Goal: Transaction & Acquisition: Book appointment/travel/reservation

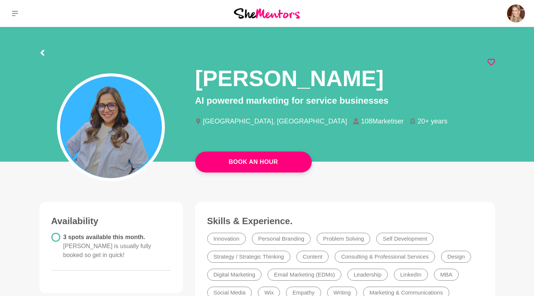
drag, startPoint x: 0, startPoint y: 0, endPoint x: 47, endPoint y: 51, distance: 69.2
click at [47, 51] on div at bounding box center [267, 51] width 456 height 13
click at [13, 9] on button at bounding box center [15, 13] width 30 height 27
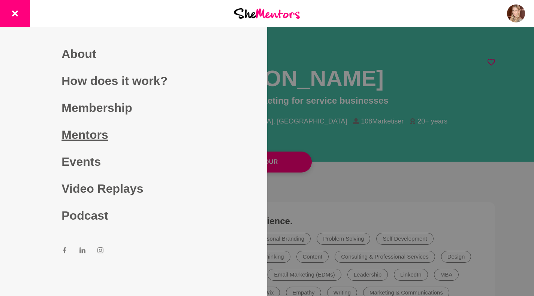
click at [69, 127] on link "Mentors" at bounding box center [133, 134] width 144 height 27
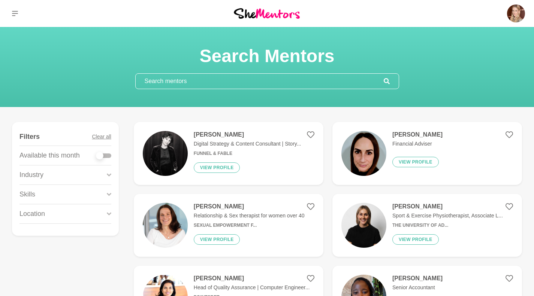
click at [233, 139] on div "[PERSON_NAME] Digital Strategy & Content Consultant | Story... Funnel & Fable V…" at bounding box center [245, 153] width 114 height 45
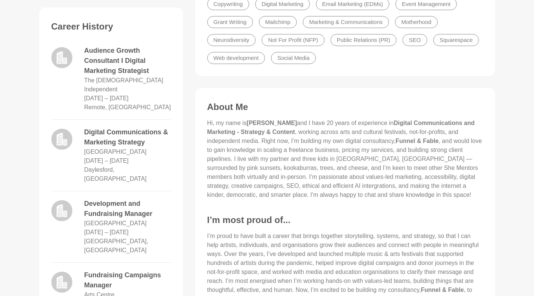
scroll to position [307, 0]
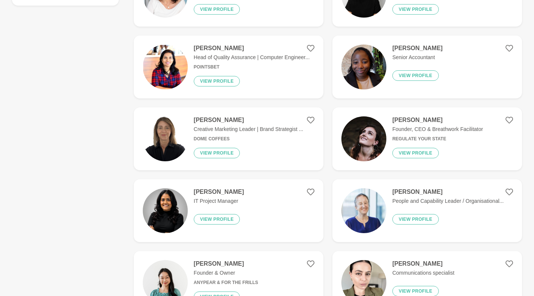
scroll to position [231, 0]
click at [243, 126] on p "Creative Marketing Leader | Brand Strategist ..." at bounding box center [248, 129] width 109 height 8
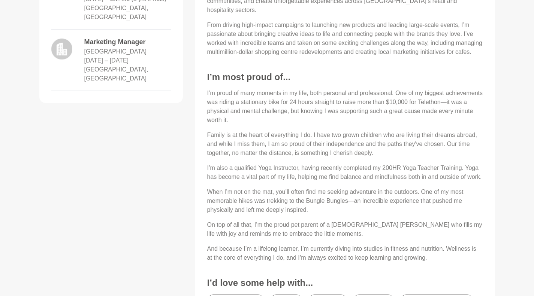
scroll to position [387, 0]
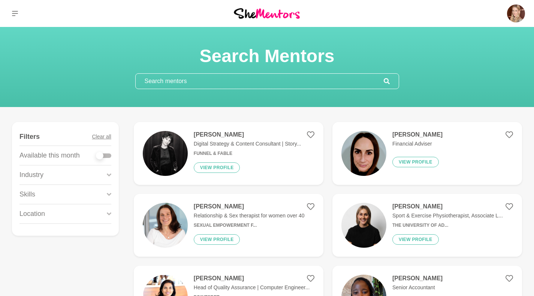
click at [181, 81] on input "text" at bounding box center [260, 81] width 248 height 15
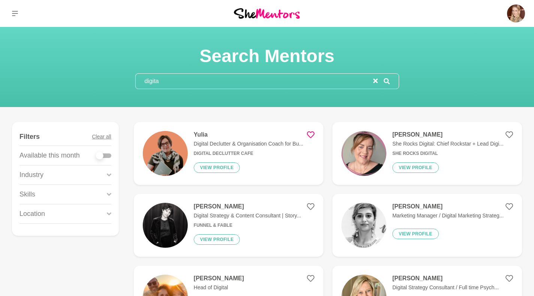
type input "digita"
click at [238, 144] on p "Digital Declutter & Organisation Coach for Bu..." at bounding box center [249, 144] width 110 height 8
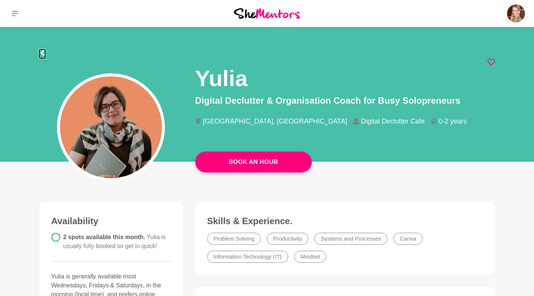
click at [45, 53] on icon at bounding box center [42, 53] width 6 height 6
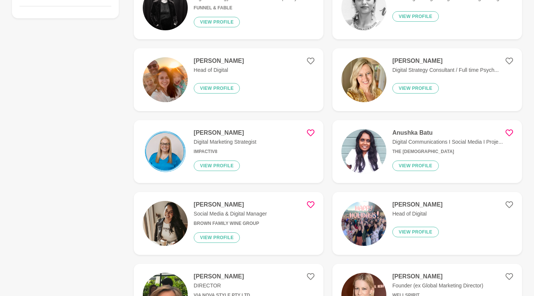
scroll to position [219, 0]
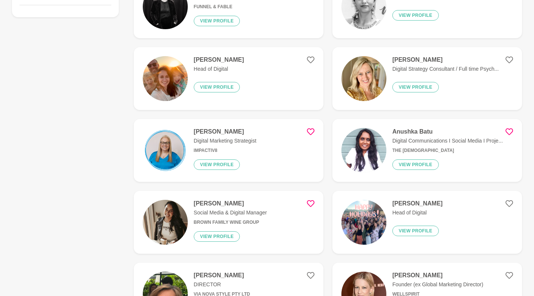
click at [361, 150] on img at bounding box center [363, 150] width 45 height 45
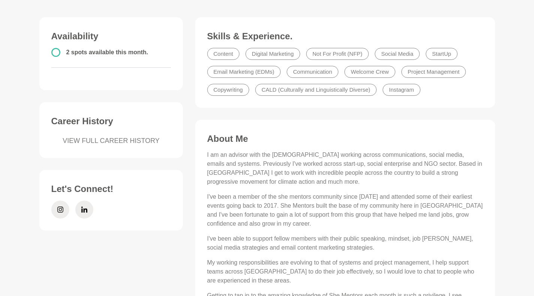
scroll to position [185, 0]
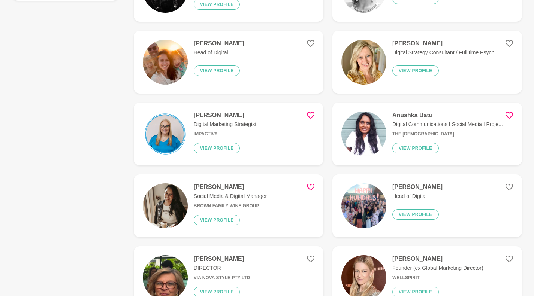
scroll to position [236, 0]
click at [175, 205] on img at bounding box center [165, 205] width 45 height 45
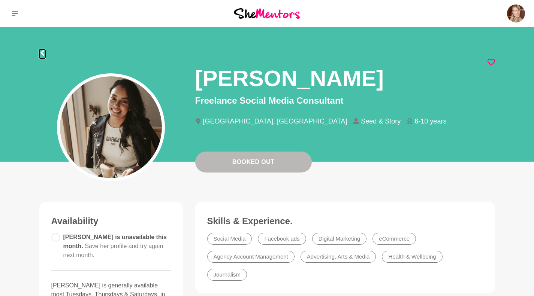
click at [40, 54] on icon at bounding box center [42, 53] width 6 height 6
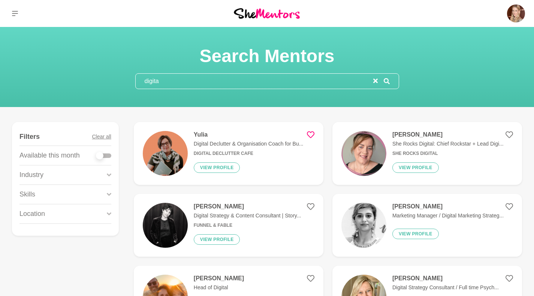
click at [181, 84] on input "digita" at bounding box center [255, 81] width 238 height 15
type input "digital"
click at [256, 151] on div "Yulia Digital Declutter & Organisation Coach for Bu... Digital Declutter Cafe V…" at bounding box center [246, 153] width 116 height 45
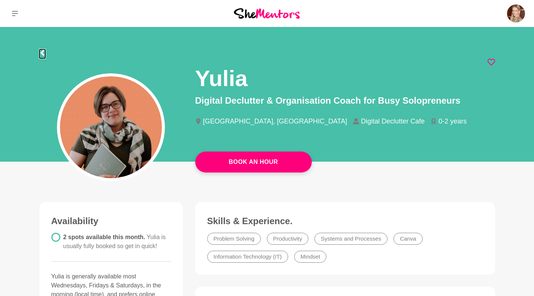
click at [41, 53] on icon at bounding box center [42, 53] width 4 height 6
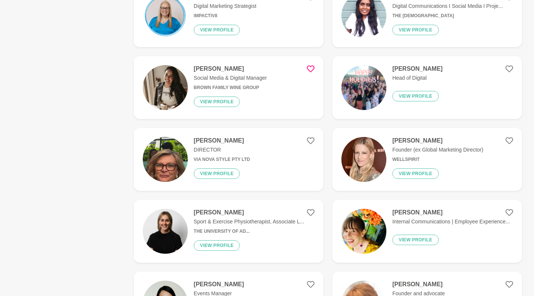
scroll to position [354, 0]
click at [372, 75] on img at bounding box center [363, 87] width 45 height 45
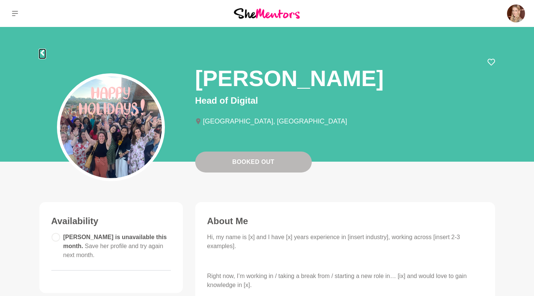
click at [43, 54] on icon at bounding box center [42, 53] width 6 height 6
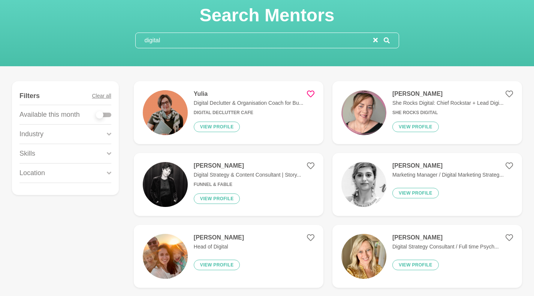
scroll to position [42, 0]
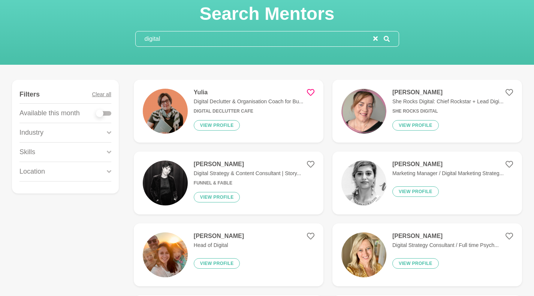
click at [378, 111] on img at bounding box center [363, 111] width 45 height 45
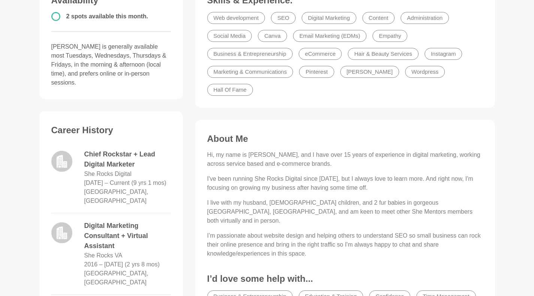
scroll to position [223, 0]
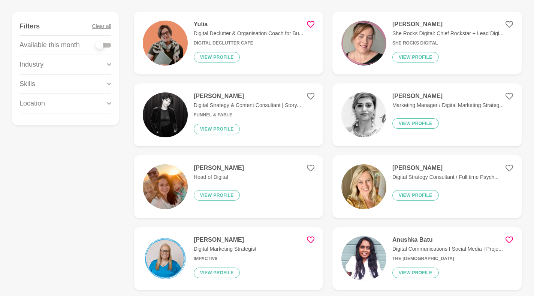
scroll to position [116, 0]
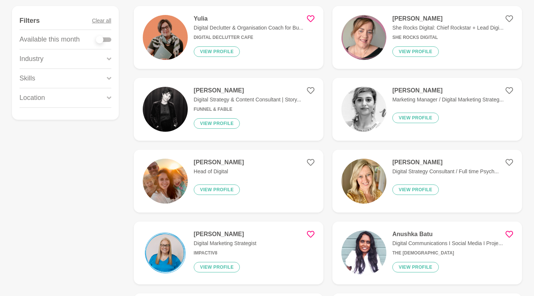
click at [261, 95] on div "[PERSON_NAME] Digital Strategy & Content Consultant | Story... Funnel & Fable V…" at bounding box center [245, 109] width 114 height 45
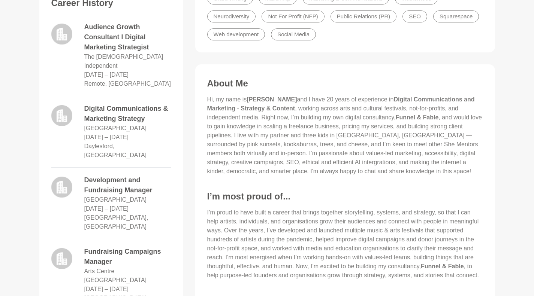
scroll to position [331, 0]
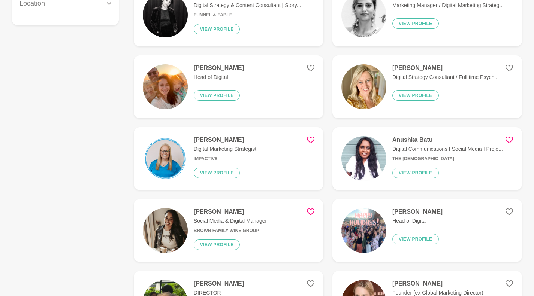
scroll to position [211, 0]
click at [198, 148] on p "Digital Marketing Strategist" at bounding box center [225, 149] width 63 height 8
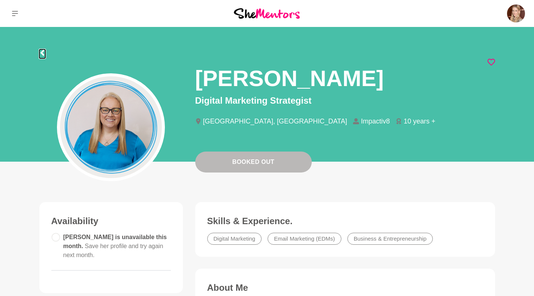
click at [43, 55] on icon at bounding box center [42, 53] width 4 height 6
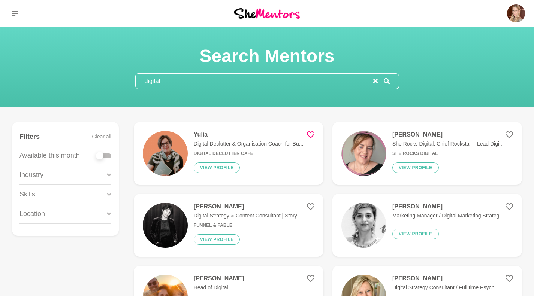
drag, startPoint x: 173, startPoint y: 79, endPoint x: 117, endPoint y: 69, distance: 56.9
click at [117, 69] on div "Search Mentors digital" at bounding box center [267, 67] width 516 height 44
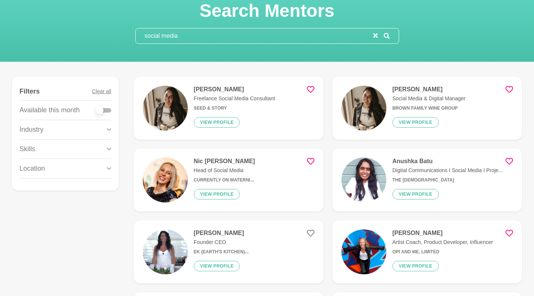
scroll to position [46, 0]
type input "social media"
click at [373, 107] on img at bounding box center [363, 107] width 45 height 45
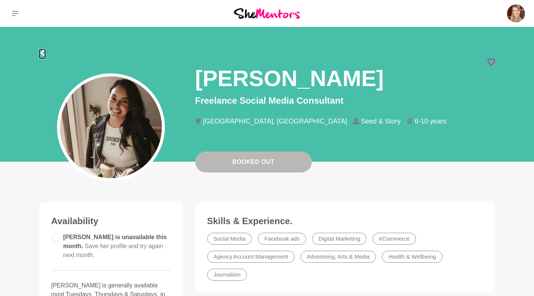
click at [41, 55] on icon at bounding box center [42, 53] width 6 height 6
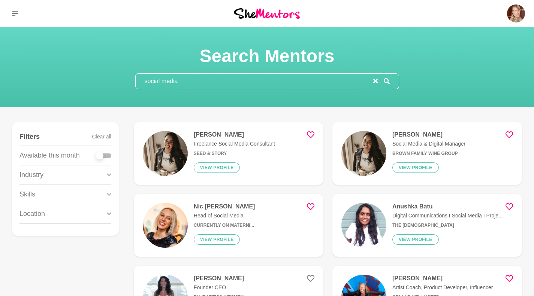
click at [387, 226] on div "Anushka Batu Digital Communications I Social Media I Proje... The [DEMOGRAPHIC_…" at bounding box center [444, 225] width 117 height 45
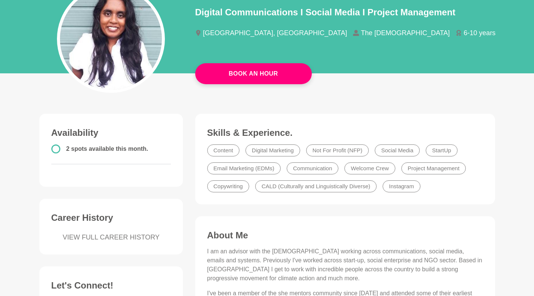
scroll to position [88, 0]
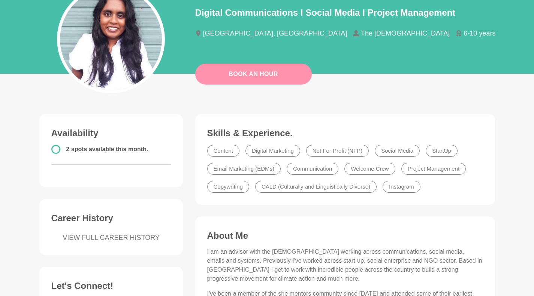
click at [279, 76] on link "Book An Hour" at bounding box center [253, 74] width 117 height 21
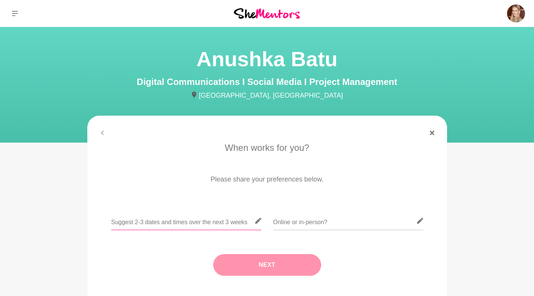
click at [193, 223] on input "text" at bounding box center [186, 221] width 150 height 18
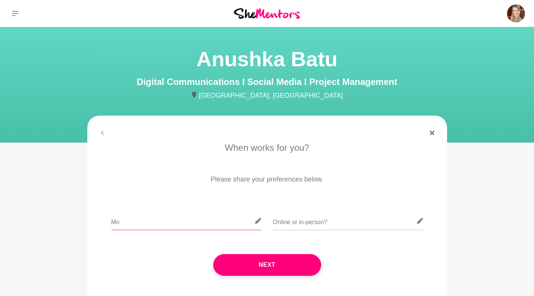
type input "M"
type input "[DATE] - Fridays"
type input "Online"
click at [193, 223] on input "[DATE] - Fridays" at bounding box center [186, 221] width 150 height 18
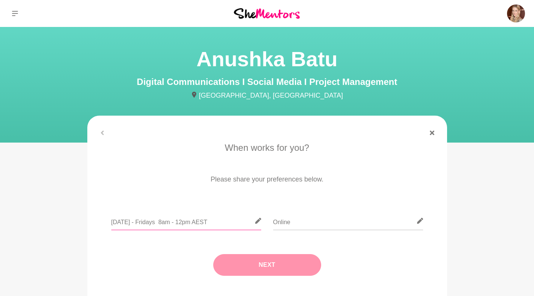
type input "[DATE] - Fridays 8am - 12pm AEST"
click at [277, 266] on button "Next" at bounding box center [267, 265] width 108 height 22
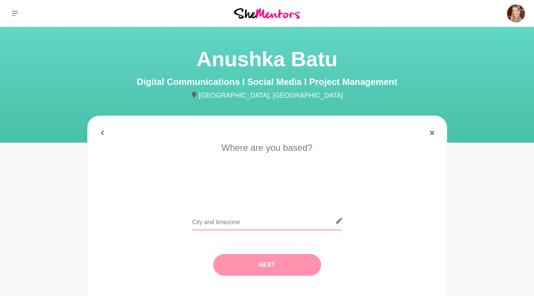
click at [252, 222] on input "text" at bounding box center [267, 221] width 150 height 18
type input "[GEOGRAPHIC_DATA]"
click at [253, 264] on button "Next" at bounding box center [267, 265] width 108 height 22
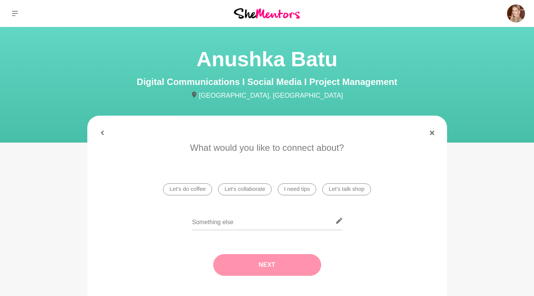
click at [298, 190] on li "I need tips" at bounding box center [297, 190] width 39 height 12
click at [265, 271] on button "Next" at bounding box center [267, 265] width 108 height 22
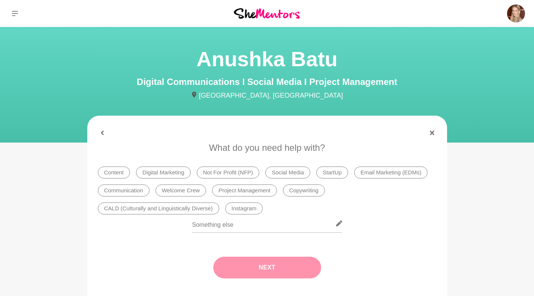
click at [298, 175] on li "Social Media" at bounding box center [287, 173] width 45 height 12
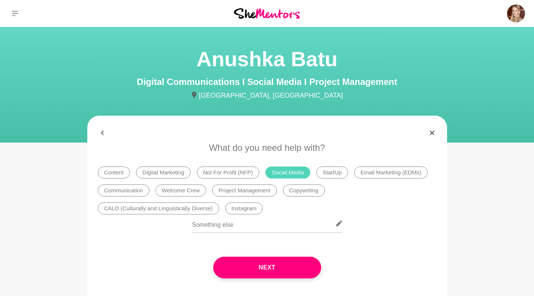
click at [157, 167] on li "Digital Marketing" at bounding box center [163, 173] width 55 height 12
click at [244, 209] on li "Instagram" at bounding box center [244, 209] width 38 height 12
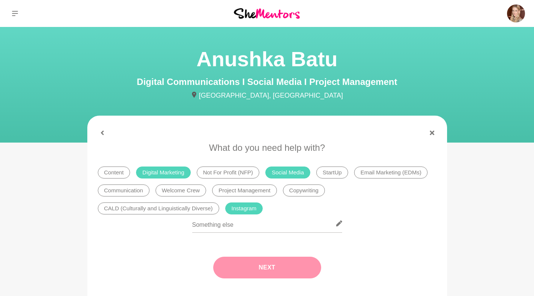
click at [274, 266] on button "Next" at bounding box center [267, 268] width 108 height 22
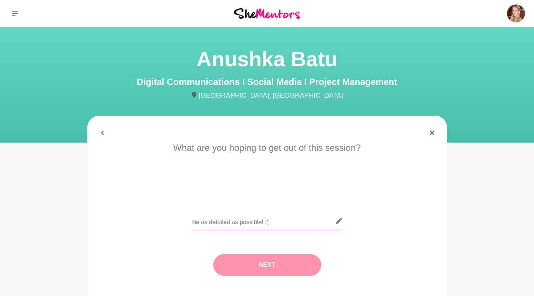
click at [215, 226] on input "text" at bounding box center [267, 221] width 150 height 18
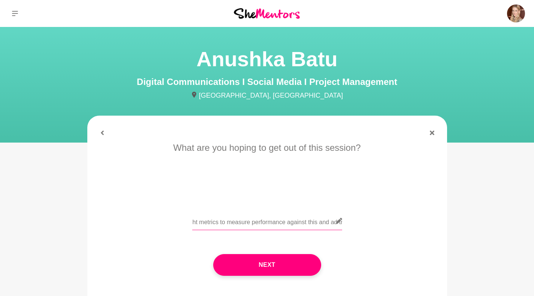
scroll to position [0, 465]
drag, startPoint x: 342, startPoint y: 226, endPoint x: 329, endPoint y: 222, distance: 13.6
click at [329, 222] on input "Hi [PERSON_NAME], I am preparing to do basic social media advertising. I just n…" at bounding box center [267, 221] width 150 height 18
click at [264, 222] on input "Hi [PERSON_NAME], I am preparing to do basic social media advertising. I just n…" at bounding box center [267, 221] width 150 height 18
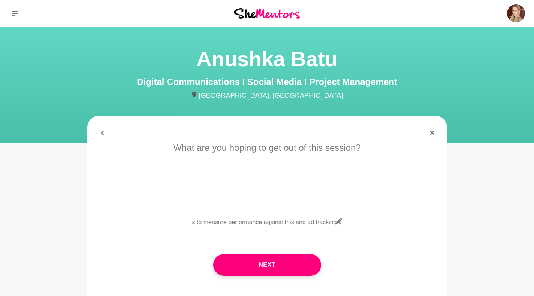
scroll to position [0, 570]
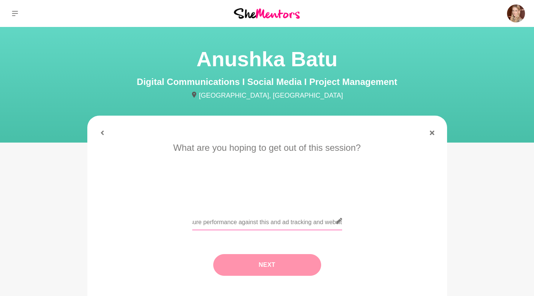
type input "Hi [PERSON_NAME], I am preparing to do basic social media advertising (Meta - F…"
click at [293, 263] on button "Next" at bounding box center [267, 265] width 108 height 22
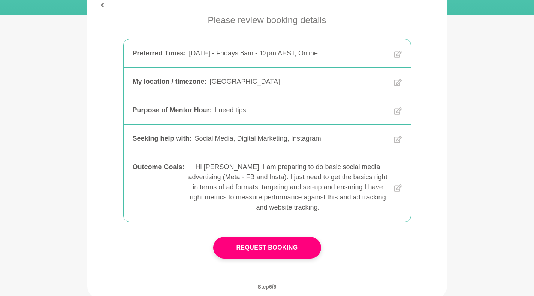
scroll to position [128, 0]
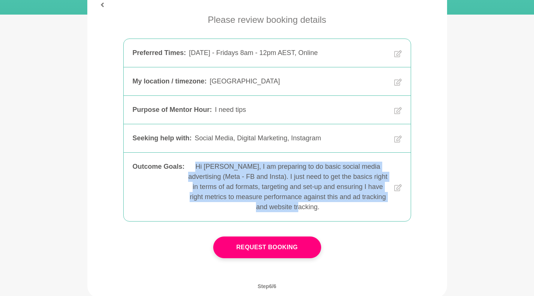
drag, startPoint x: 330, startPoint y: 211, endPoint x: 197, endPoint y: 166, distance: 140.1
click at [197, 166] on div "Hi [PERSON_NAME], I am preparing to do basic social media advertising (Meta - F…" at bounding box center [288, 187] width 200 height 51
copy div "Hi [PERSON_NAME], I am preparing to do basic social media advertising (Meta - F…"
click at [400, 188] on icon at bounding box center [397, 187] width 7 height 49
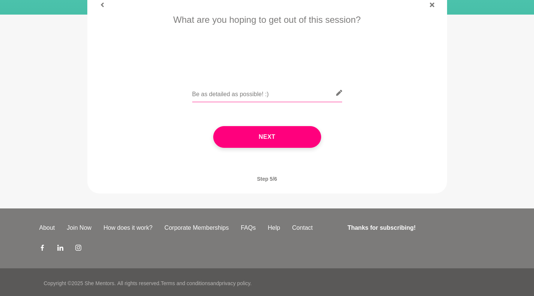
click at [256, 94] on input "text" at bounding box center [267, 93] width 150 height 18
paste input "Hi [PERSON_NAME], I am preparing to do basic social media advertising (Meta - F…"
click at [215, 97] on input "Hi [PERSON_NAME], I am preparing to do basic social media advertising (Meta - F…" at bounding box center [267, 93] width 150 height 18
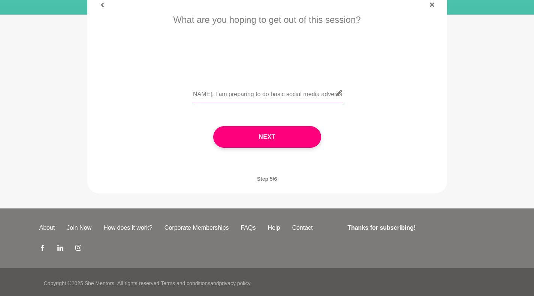
drag, startPoint x: 264, startPoint y: 92, endPoint x: 221, endPoint y: 99, distance: 42.9
click at [221, 99] on input "Hi [PERSON_NAME], I am preparing to do basic social media advertising (Meta - F…" at bounding box center [267, 93] width 150 height 18
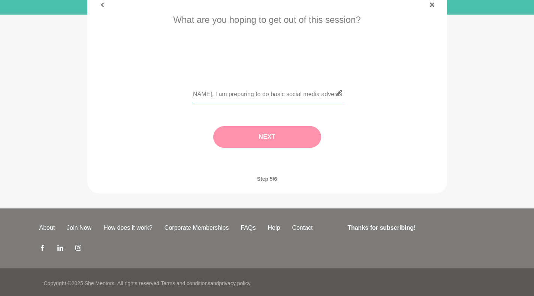
type input "Hi [PERSON_NAME], I am preparing to do basic social media advertising (Meta - F…"
click at [280, 138] on button "Next" at bounding box center [267, 137] width 108 height 22
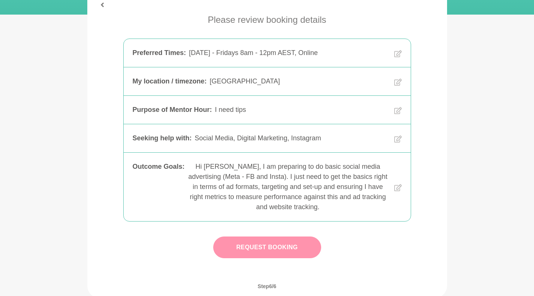
click at [251, 253] on button "Request Booking" at bounding box center [267, 248] width 108 height 22
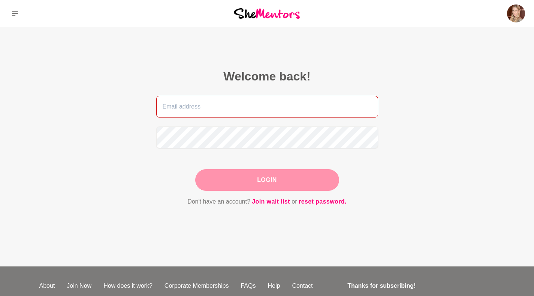
click at [215, 109] on input "email" at bounding box center [267, 107] width 222 height 22
drag, startPoint x: 238, startPoint y: 105, endPoint x: 107, endPoint y: 71, distance: 135.9
click at [107, 71] on main "Welcome back! [PERSON_NAME][EMAIL_ADDRESS][DOMAIN_NAME] Login Don't have an acc…" at bounding box center [267, 147] width 534 height 240
type input "[EMAIL_ADDRESS][PERSON_NAME][DOMAIN_NAME]"
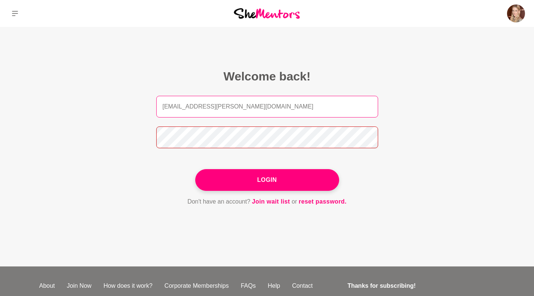
click at [195, 169] on button "Login" at bounding box center [267, 180] width 144 height 22
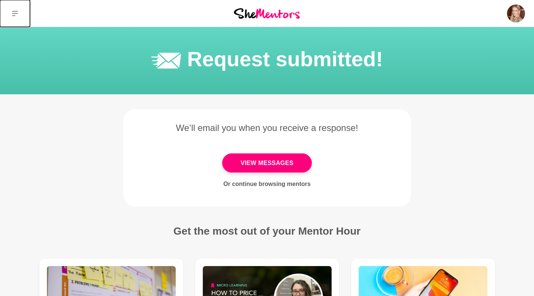
click at [19, 15] on button at bounding box center [15, 13] width 30 height 27
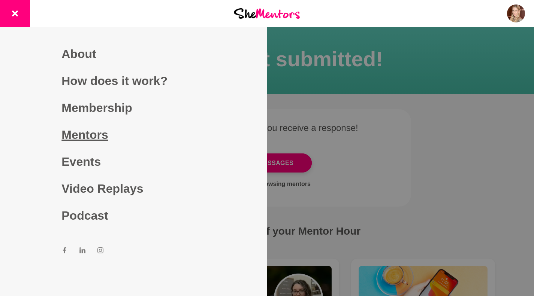
click at [91, 131] on link "Mentors" at bounding box center [133, 134] width 144 height 27
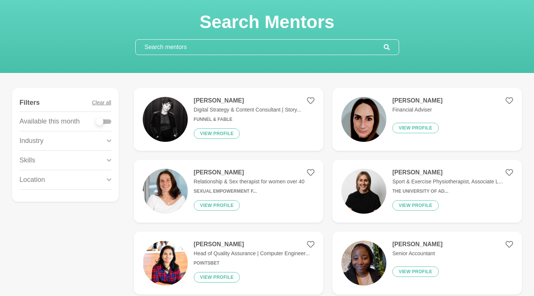
scroll to position [35, 0]
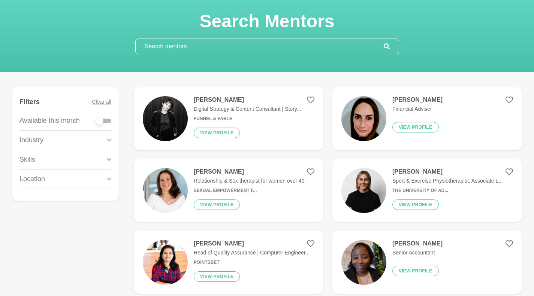
click at [195, 50] on input "text" at bounding box center [260, 46] width 248 height 15
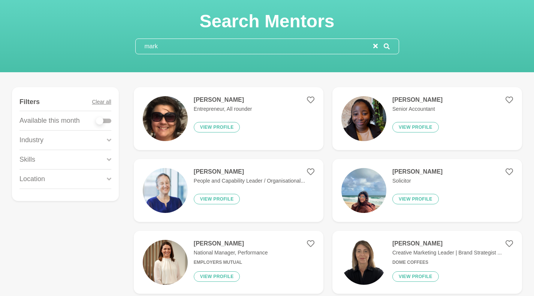
scroll to position [0, 0]
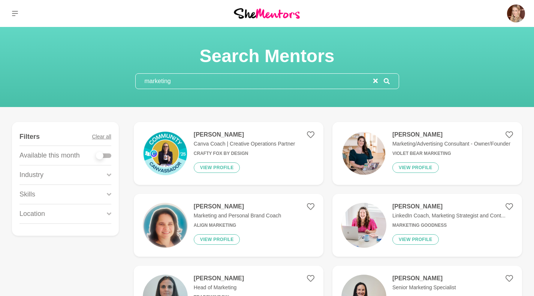
type input "marketing"
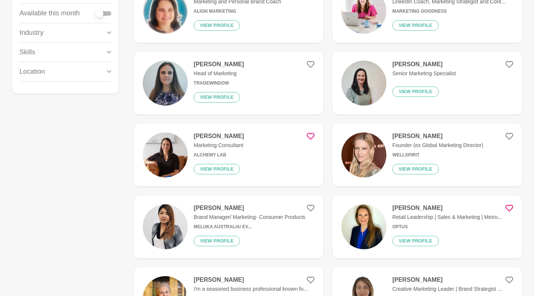
scroll to position [143, 0]
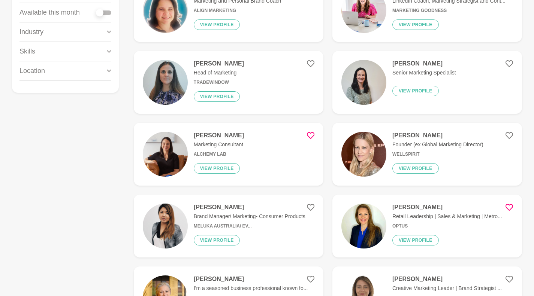
click at [245, 139] on figure "[PERSON_NAME] Marketing Consultant Alchemy Lab View profile" at bounding box center [229, 154] width 190 height 63
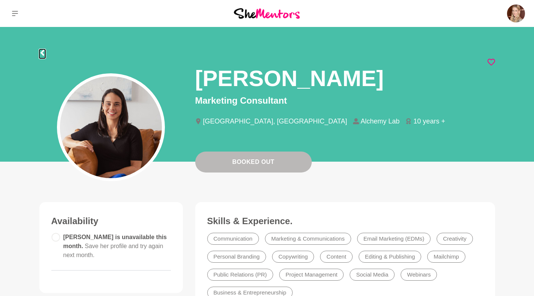
click at [45, 56] on button at bounding box center [42, 53] width 6 height 9
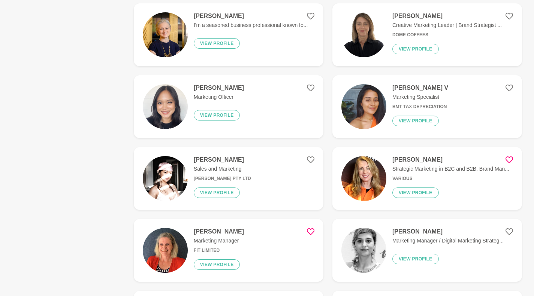
scroll to position [407, 0]
click at [377, 175] on img at bounding box center [363, 178] width 45 height 45
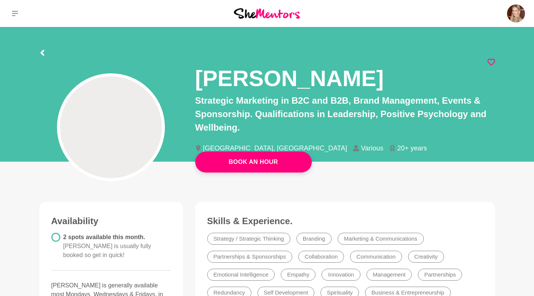
scroll to position [0, 0]
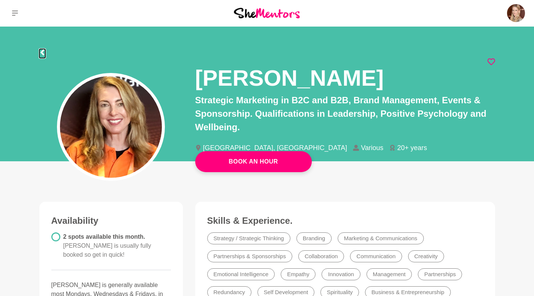
click at [41, 54] on icon at bounding box center [42, 52] width 6 height 6
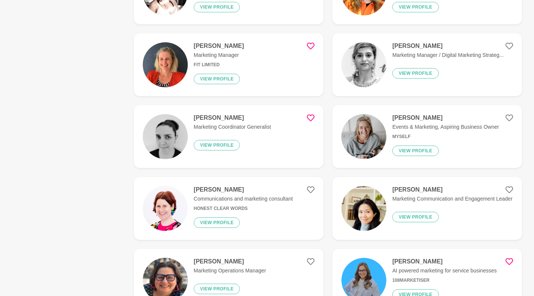
scroll to position [593, 0]
click at [372, 136] on img at bounding box center [363, 136] width 45 height 45
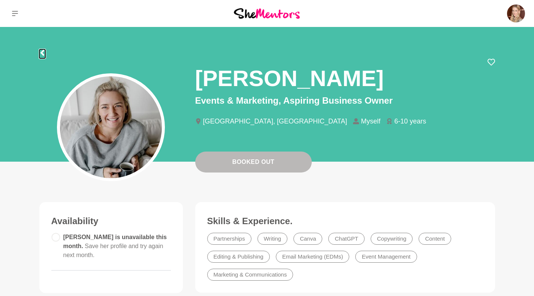
click at [42, 51] on icon at bounding box center [42, 53] width 4 height 6
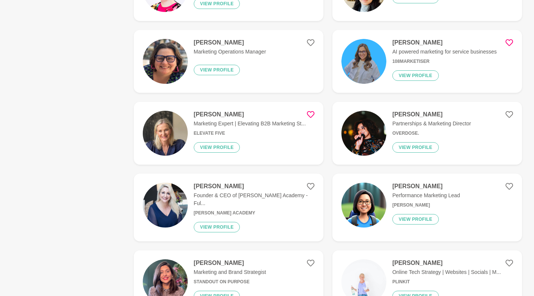
scroll to position [812, 0]
click at [410, 188] on h4 "[PERSON_NAME]" at bounding box center [426, 185] width 68 height 7
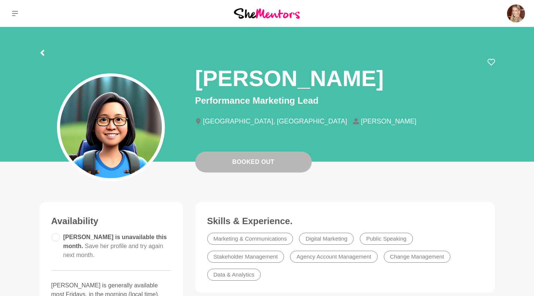
click at [46, 53] on div at bounding box center [267, 51] width 456 height 13
click at [44, 52] on icon at bounding box center [42, 53] width 6 height 6
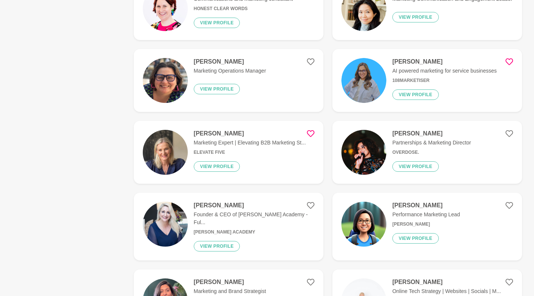
scroll to position [798, 0]
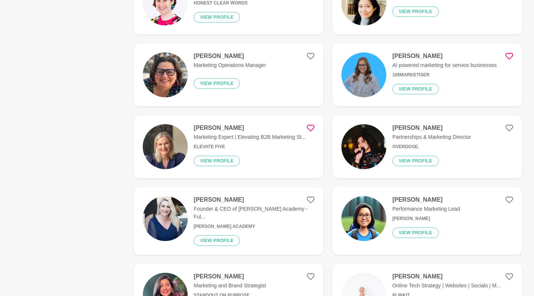
click at [169, 140] on img at bounding box center [165, 146] width 45 height 45
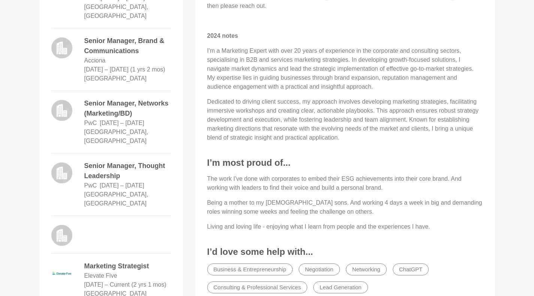
scroll to position [407, 0]
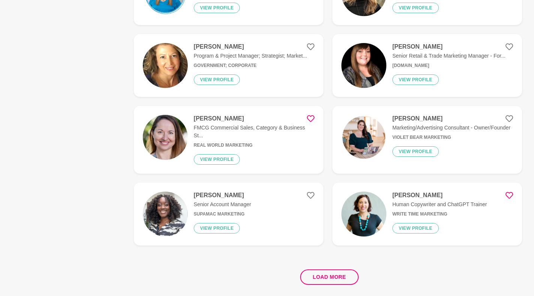
scroll to position [1316, 0]
click at [334, 272] on button "Load more" at bounding box center [329, 276] width 59 height 15
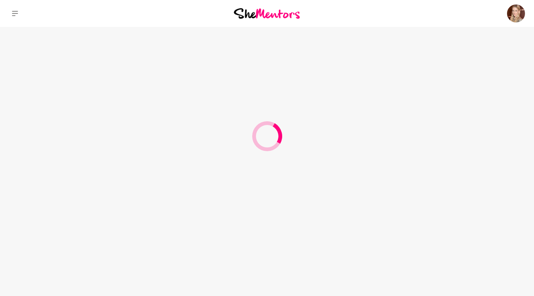
scroll to position [0, 0]
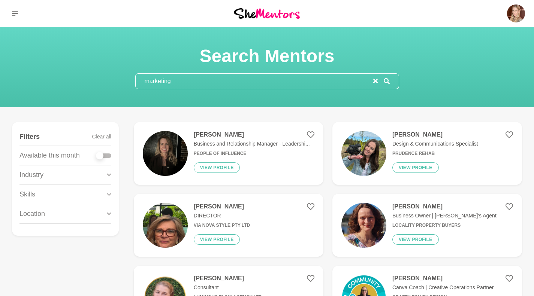
click at [185, 85] on input "marketing" at bounding box center [255, 81] width 238 height 15
click at [377, 84] on div "marketing" at bounding box center [267, 81] width 264 height 16
click at [375, 81] on icon "reset" at bounding box center [375, 81] width 4 height 4
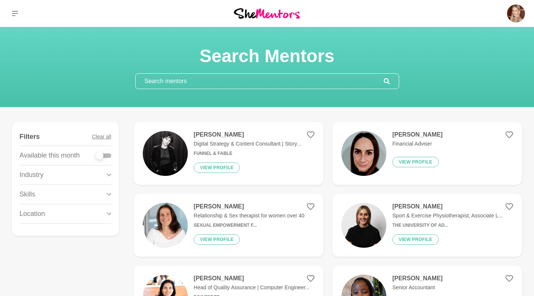
click at [258, 82] on input "text" at bounding box center [260, 81] width 248 height 15
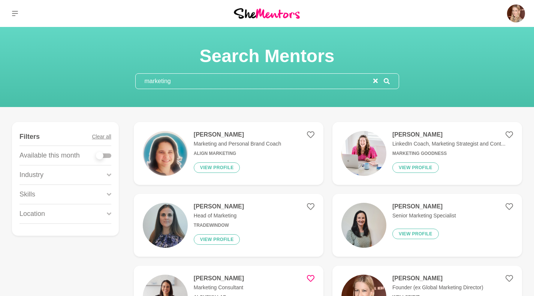
type input "marketing"
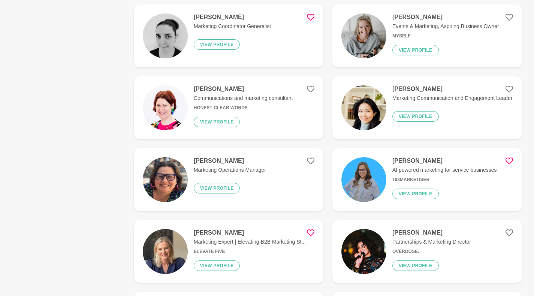
scroll to position [694, 0]
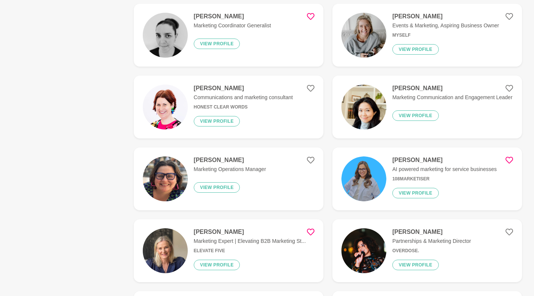
click at [168, 112] on img at bounding box center [165, 107] width 45 height 45
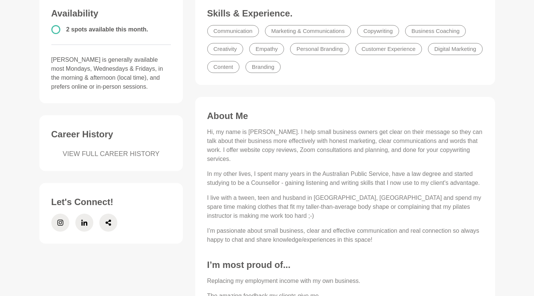
scroll to position [209, 0]
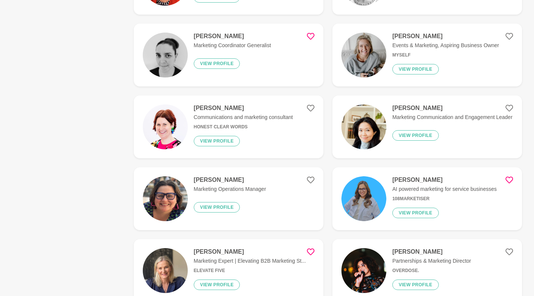
scroll to position [675, 0]
click at [369, 133] on img at bounding box center [363, 126] width 45 height 45
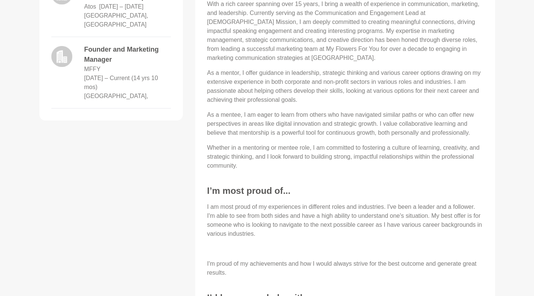
scroll to position [432, 0]
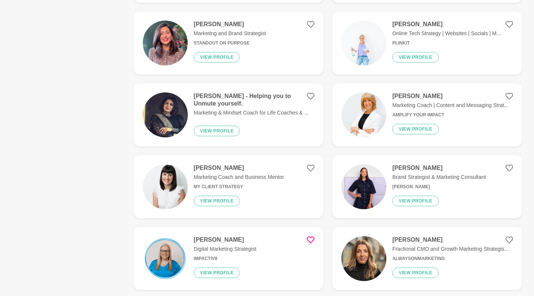
scroll to position [1051, 0]
click at [364, 186] on img at bounding box center [363, 186] width 45 height 45
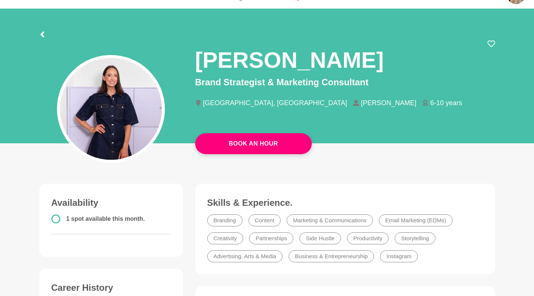
scroll to position [18, 0]
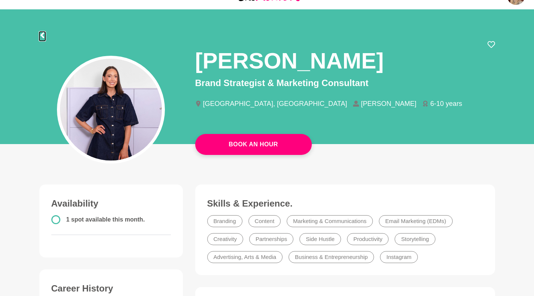
click at [43, 34] on icon at bounding box center [42, 35] width 4 height 6
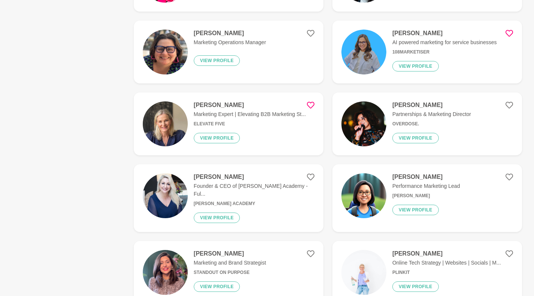
scroll to position [822, 0]
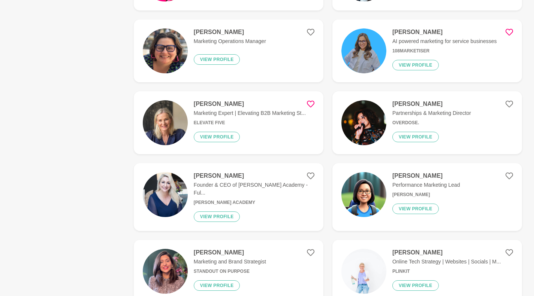
click at [376, 119] on img at bounding box center [363, 122] width 45 height 45
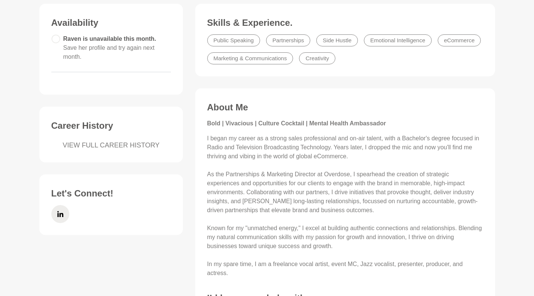
scroll to position [202, 0]
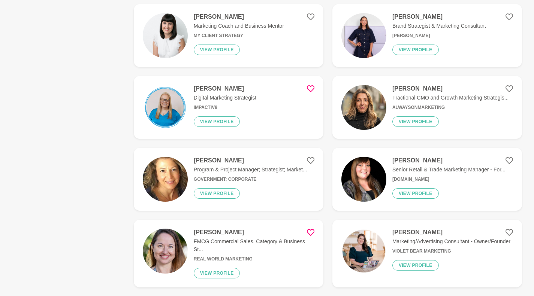
scroll to position [1202, 0]
click at [371, 102] on img at bounding box center [363, 107] width 45 height 45
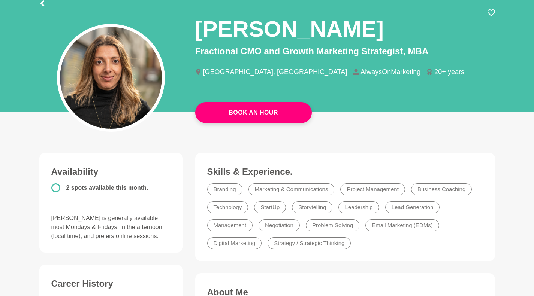
scroll to position [49, 0]
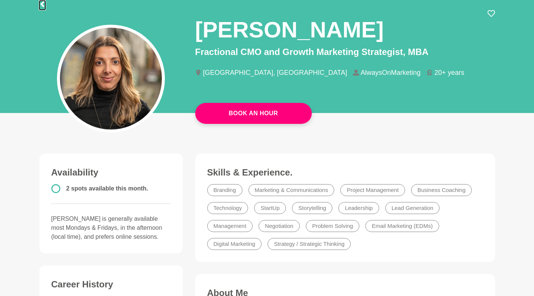
click at [42, 4] on icon at bounding box center [42, 4] width 4 height 6
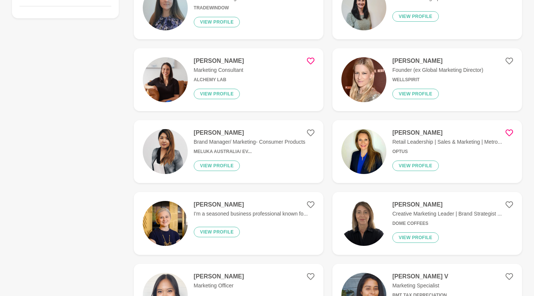
scroll to position [219, 0]
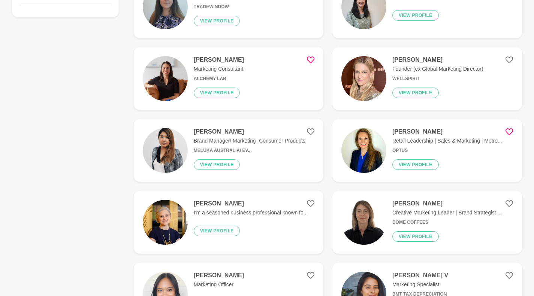
click at [372, 153] on img at bounding box center [363, 150] width 45 height 45
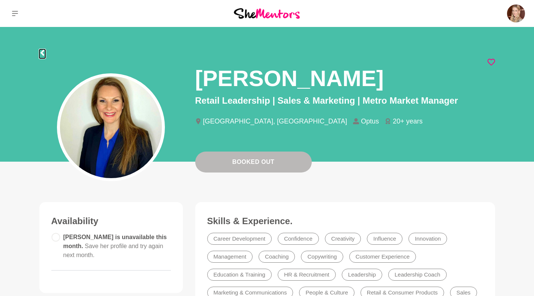
click at [43, 57] on button at bounding box center [42, 53] width 6 height 9
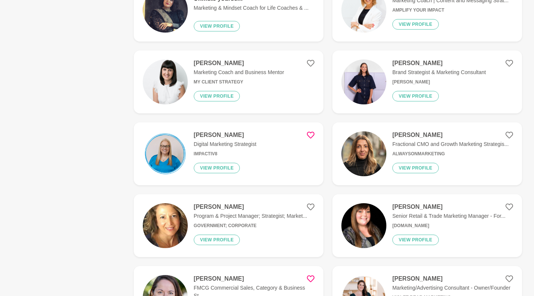
scroll to position [1156, 0]
click at [206, 140] on p "Digital Marketing Strategist" at bounding box center [225, 144] width 63 height 8
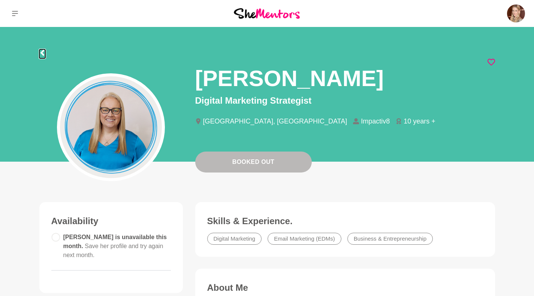
click at [41, 50] on icon at bounding box center [42, 53] width 6 height 6
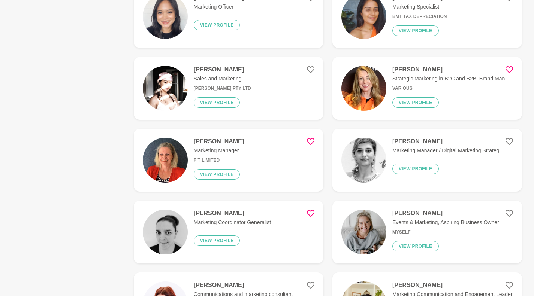
scroll to position [590, 0]
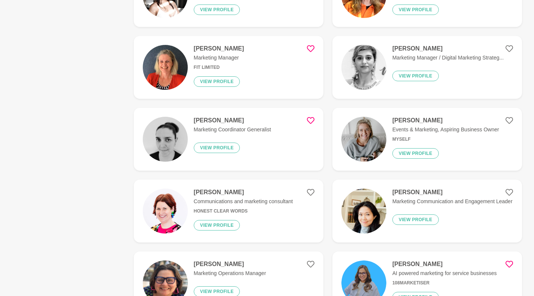
click at [167, 134] on img at bounding box center [165, 139] width 45 height 45
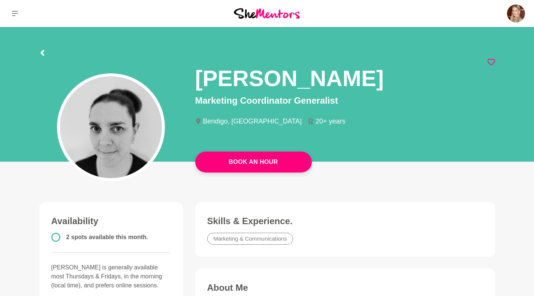
scroll to position [3, 0]
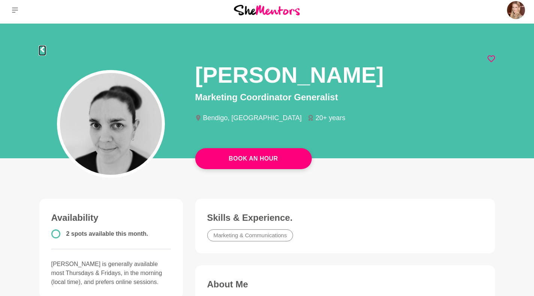
click at [40, 50] on icon at bounding box center [42, 49] width 6 height 6
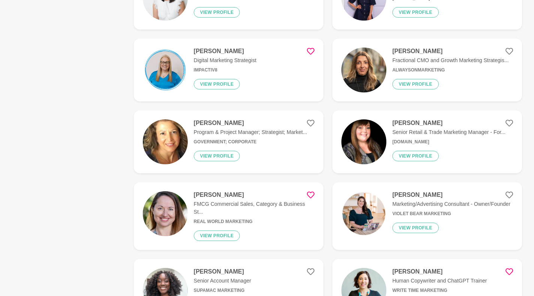
scroll to position [1417, 0]
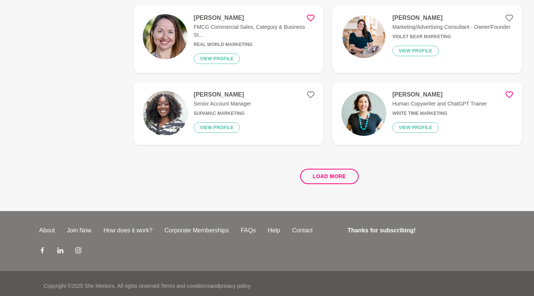
click at [326, 161] on div "Load more" at bounding box center [328, 173] width 388 height 45
click at [325, 176] on button "Load more" at bounding box center [329, 176] width 59 height 15
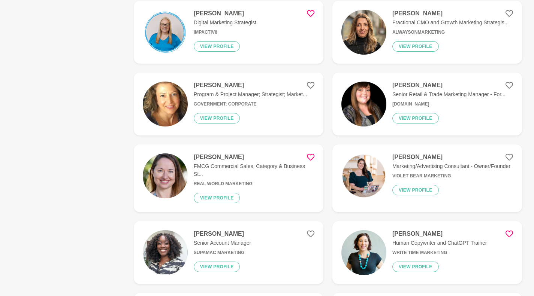
scroll to position [1105, 0]
